Goal: Information Seeking & Learning: Find specific page/section

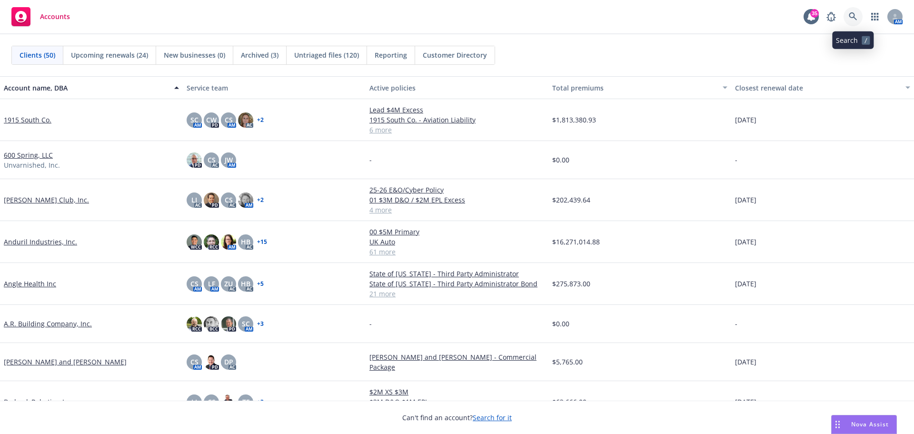
click at [848, 20] on link at bounding box center [852, 16] width 19 height 19
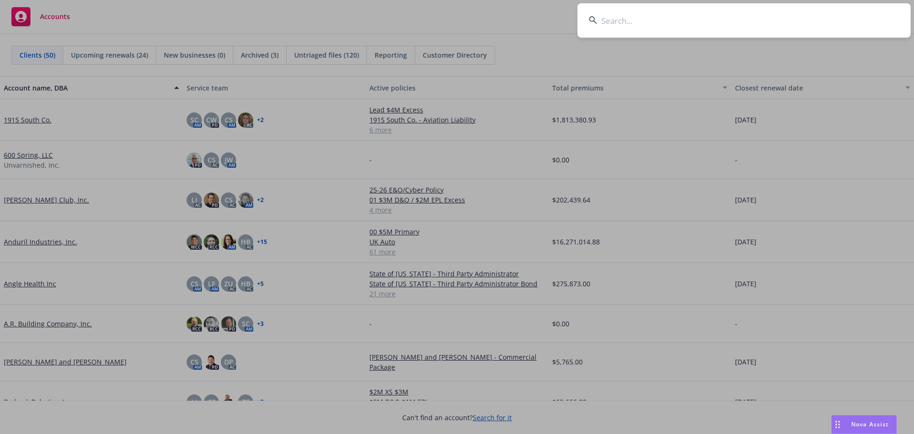
click at [790, 20] on input at bounding box center [743, 20] width 333 height 34
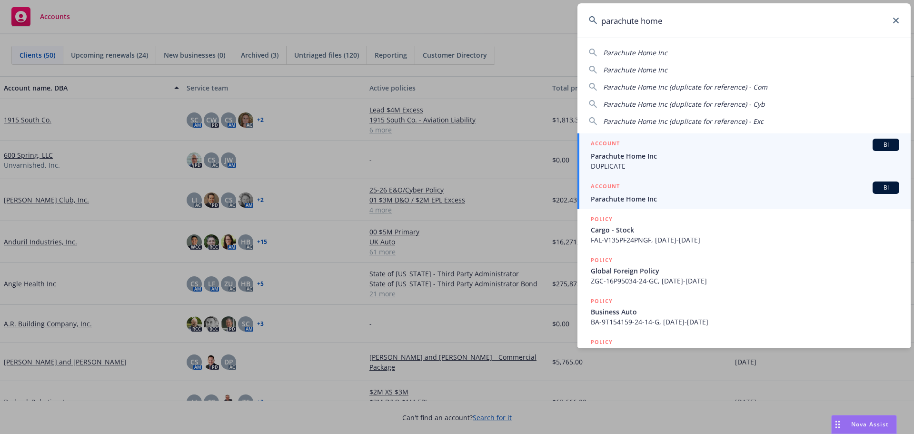
type input "parachute home"
click at [636, 197] on span "Parachute Home Inc" at bounding box center [745, 199] width 308 height 10
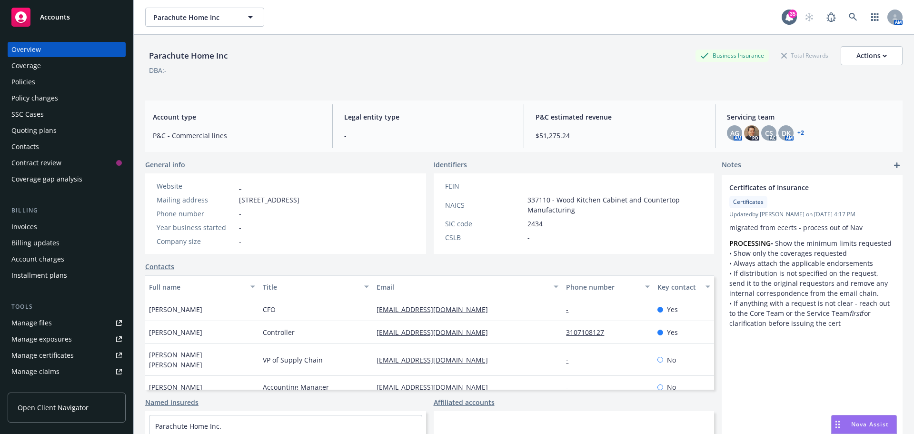
click at [31, 82] on div "Policies" at bounding box center [23, 81] width 24 height 15
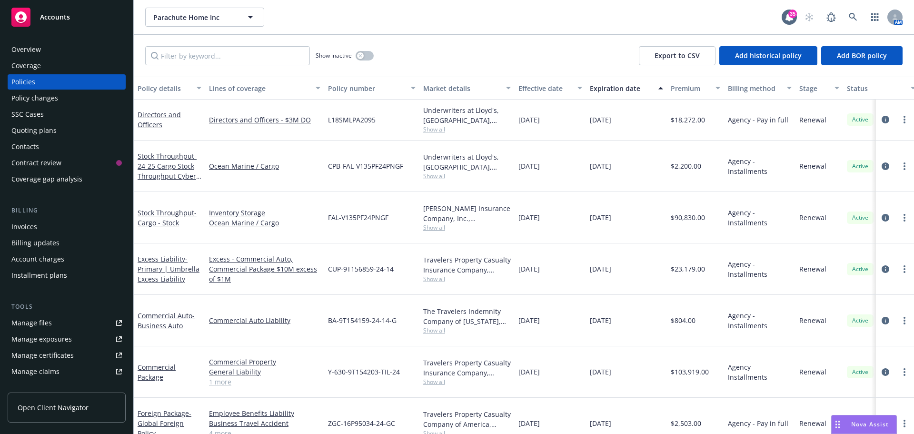
scroll to position [48, 0]
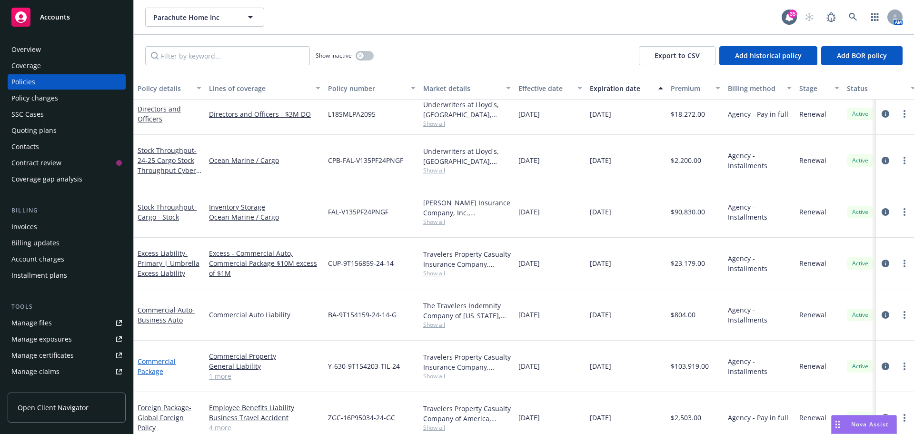
click at [143, 356] on link "Commercial Package" at bounding box center [157, 365] width 38 height 19
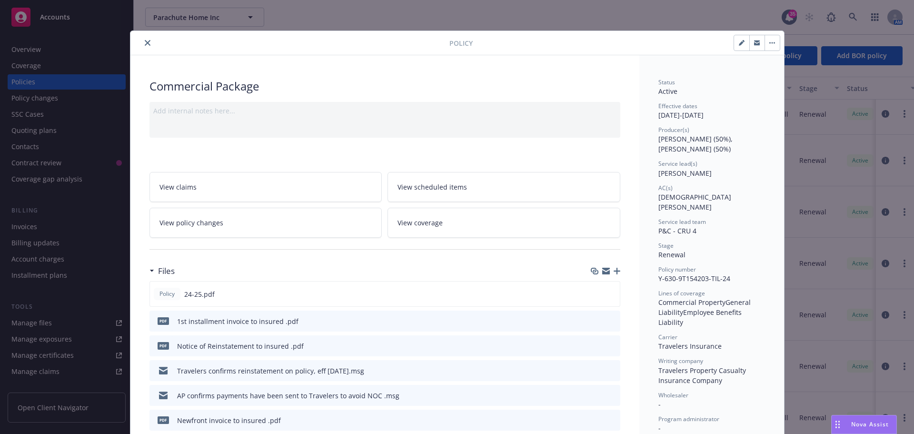
click at [142, 39] on button "close" at bounding box center [147, 42] width 11 height 11
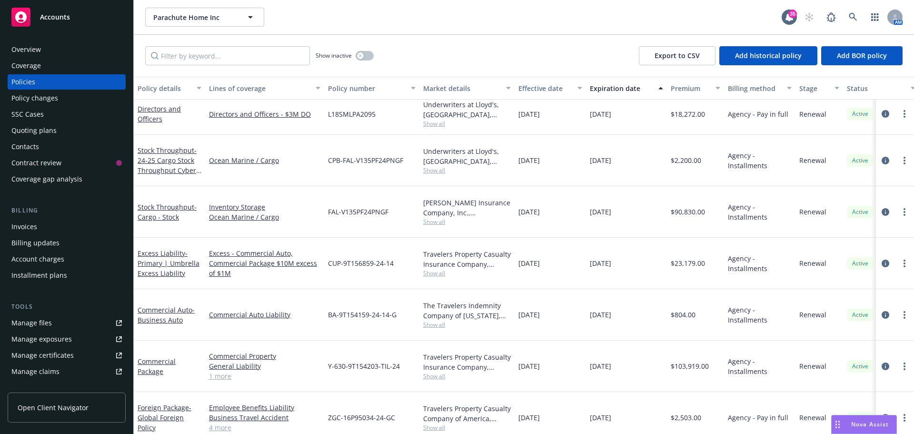
click at [36, 226] on div "Invoices" at bounding box center [24, 226] width 26 height 15
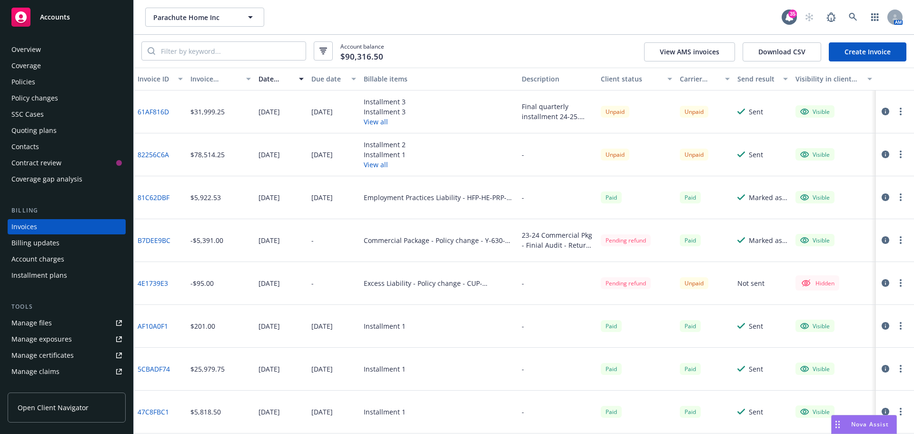
click at [373, 124] on button "View all" at bounding box center [385, 122] width 42 height 10
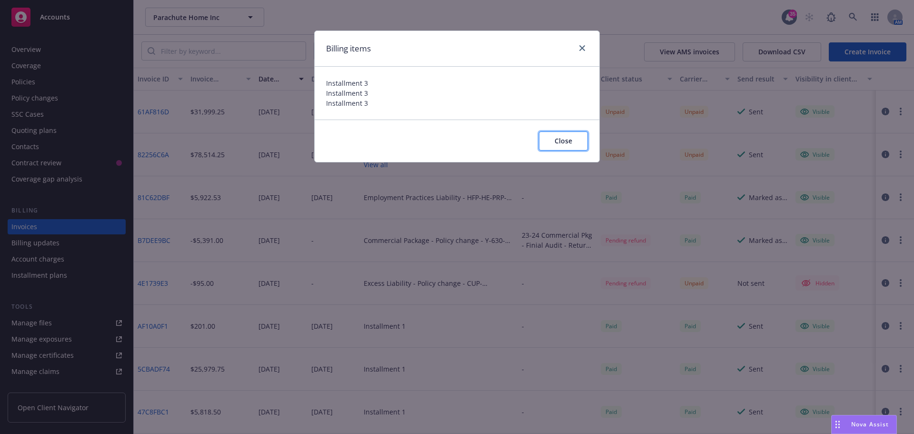
click at [567, 136] on button "Close" at bounding box center [563, 140] width 49 height 19
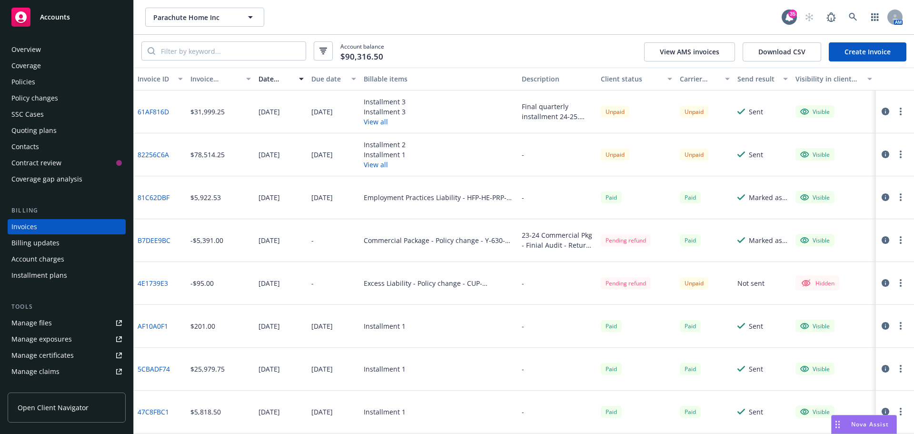
click at [376, 162] on button "View all" at bounding box center [385, 164] width 42 height 10
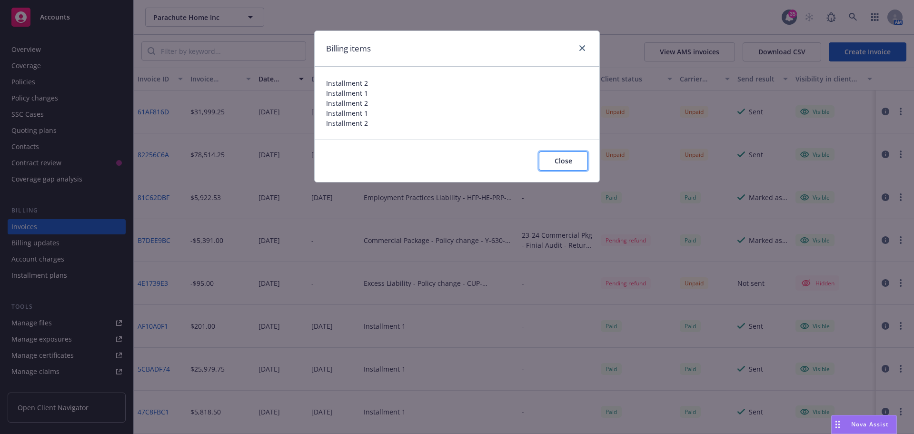
click at [565, 161] on span "Close" at bounding box center [563, 160] width 18 height 9
